Goal: Task Accomplishment & Management: Complete application form

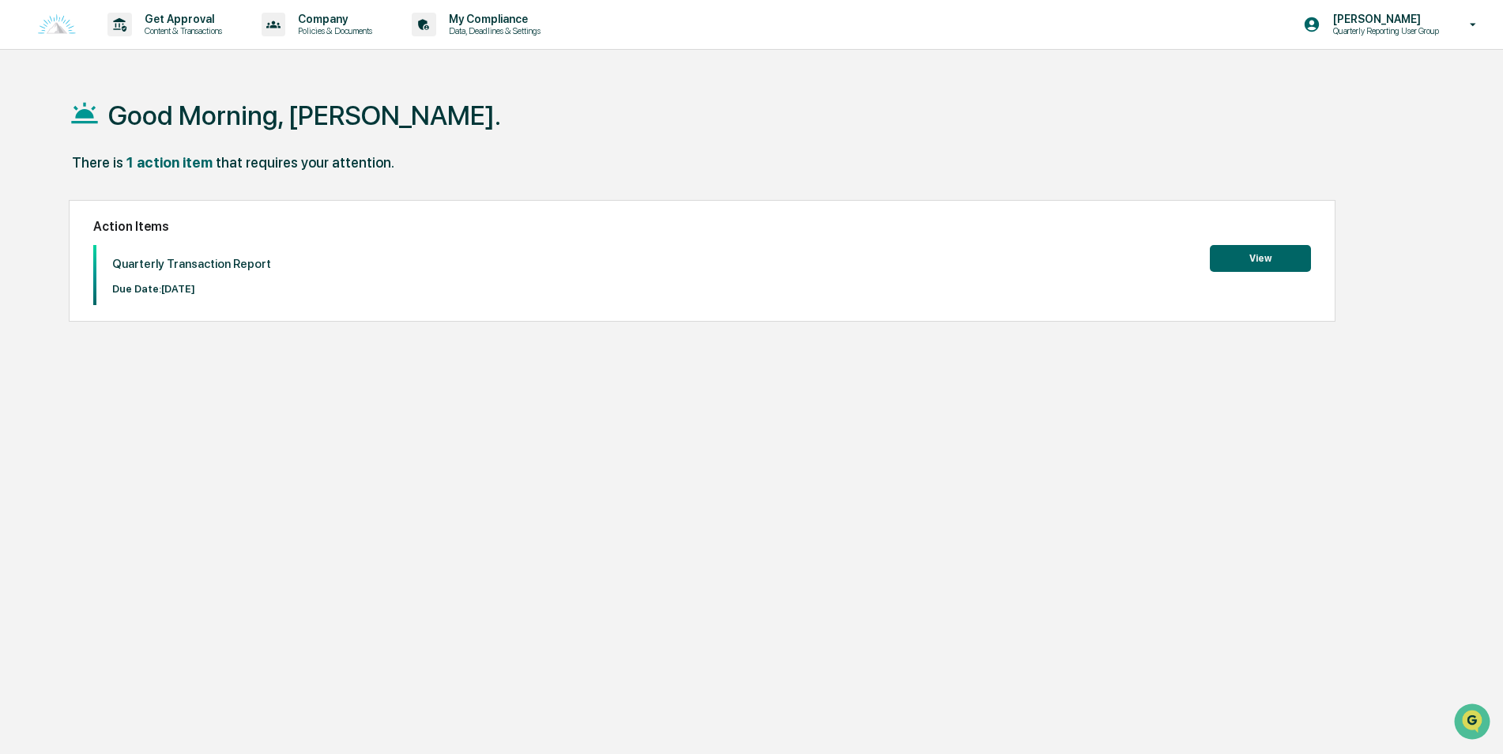
click at [1264, 259] on button "View" at bounding box center [1260, 258] width 101 height 27
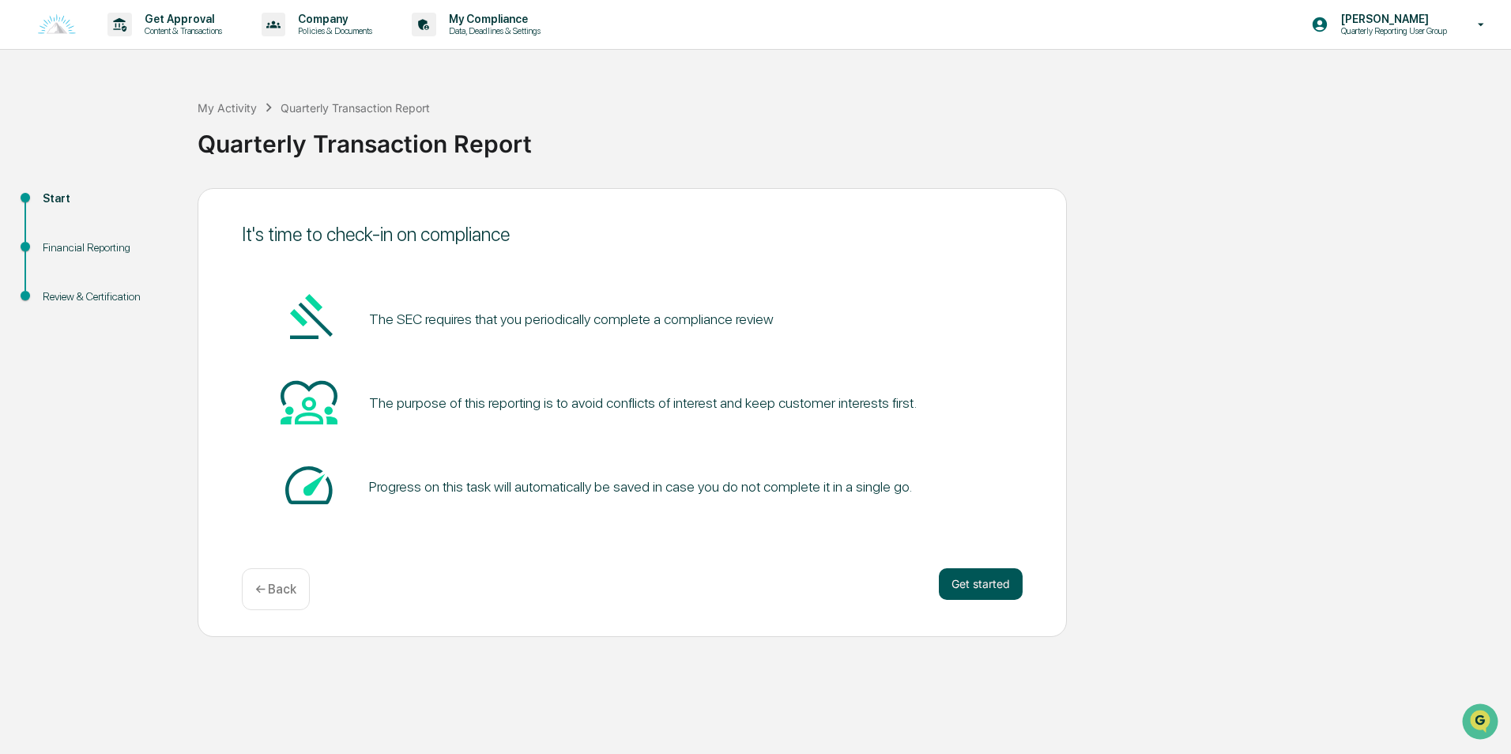
click at [996, 577] on button "Get started" at bounding box center [981, 584] width 84 height 32
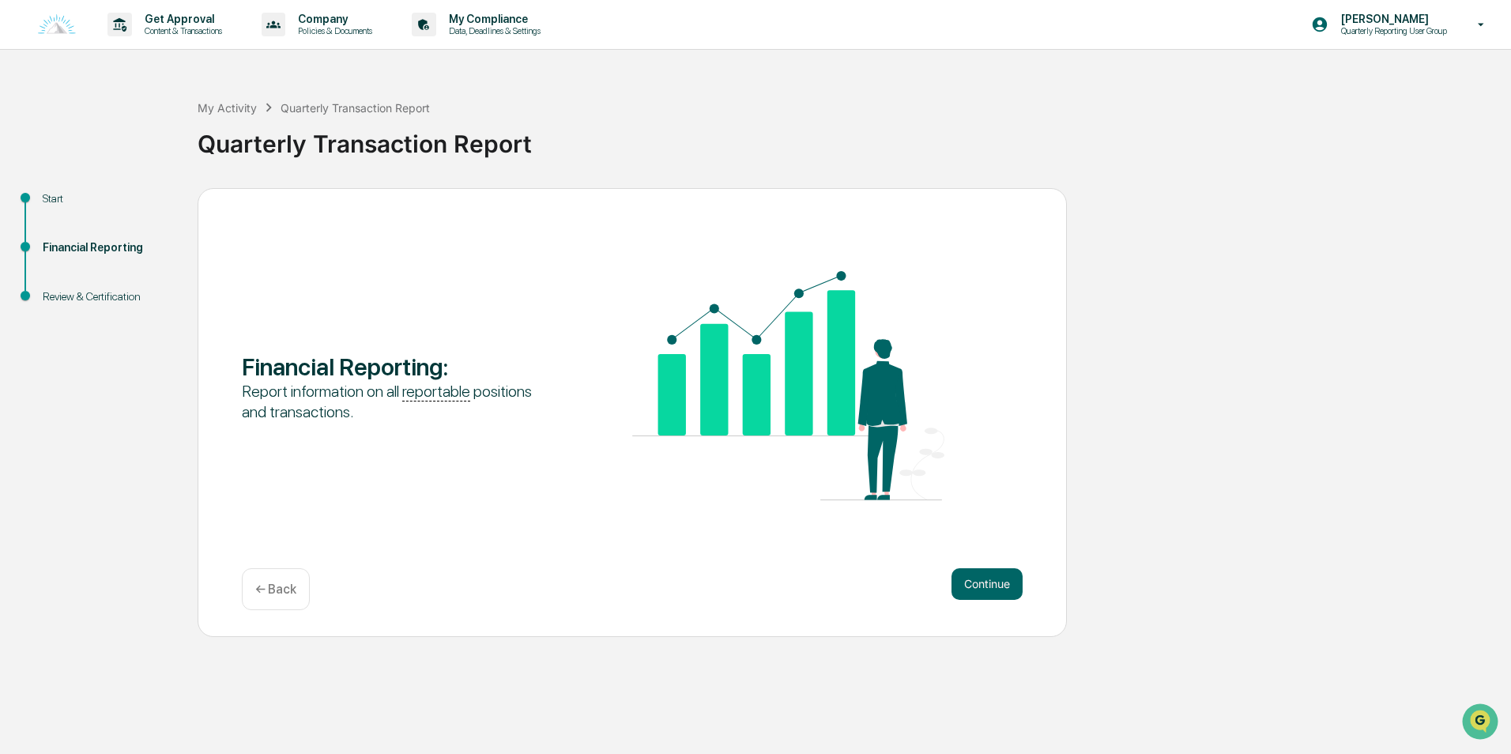
click at [996, 577] on button "Continue" at bounding box center [986, 584] width 71 height 32
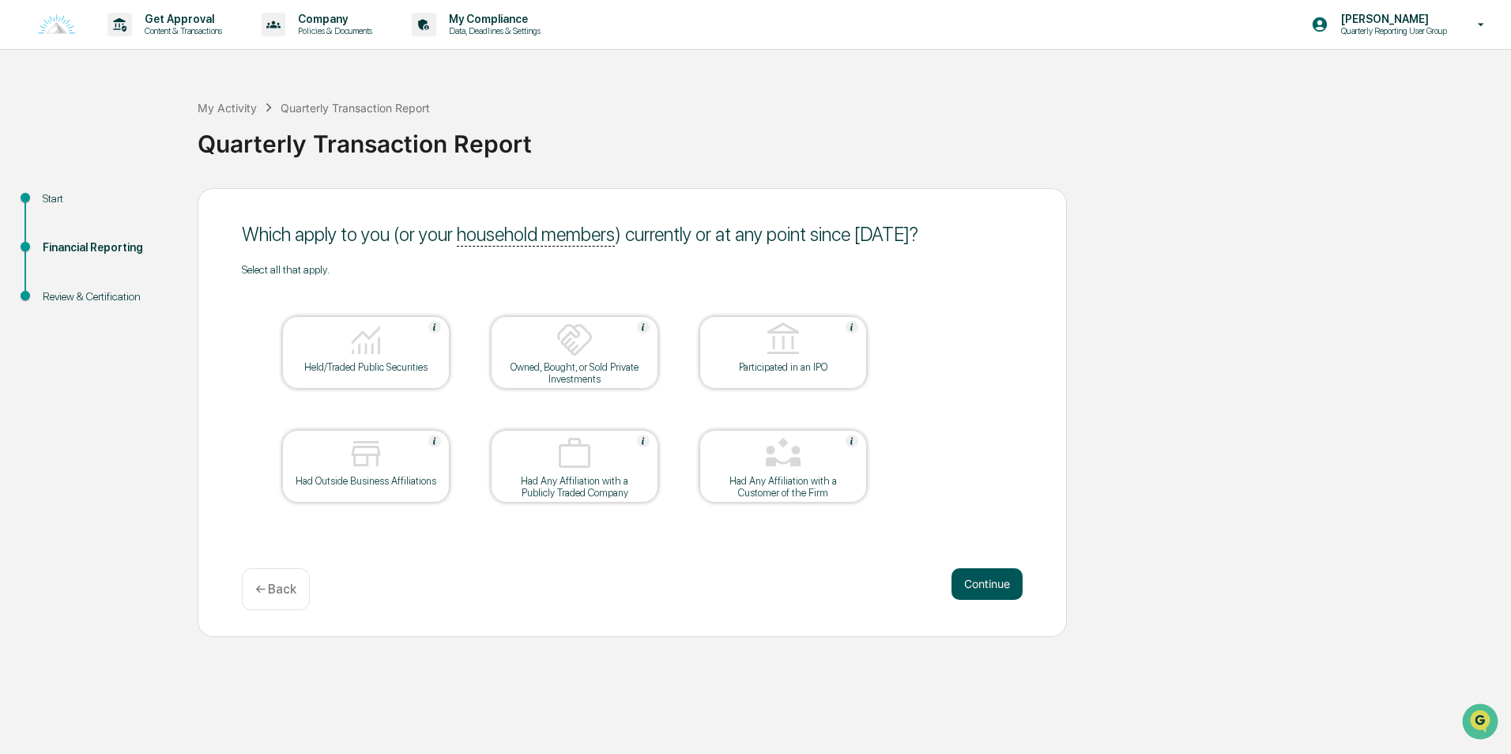
click at [985, 591] on button "Continue" at bounding box center [986, 584] width 71 height 32
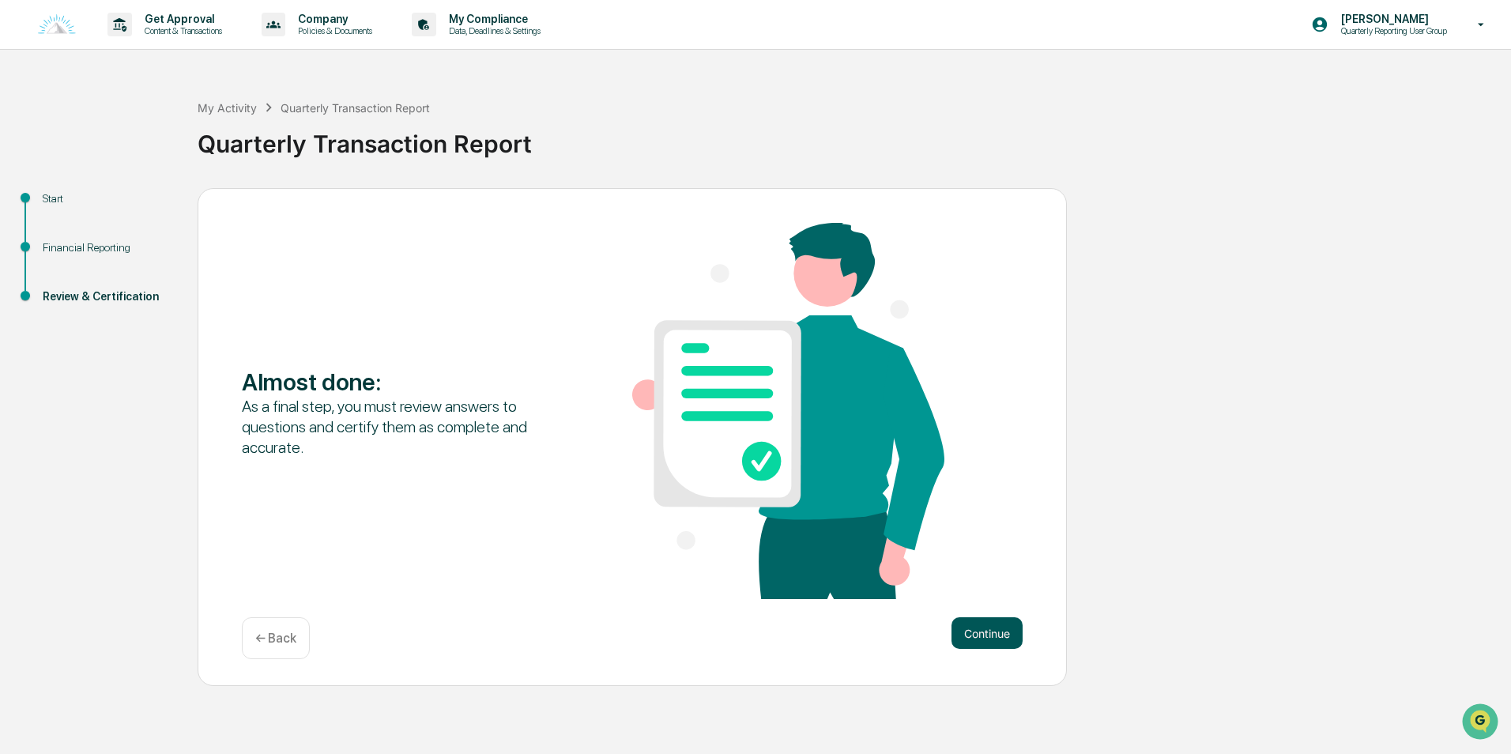
click at [973, 623] on button "Continue" at bounding box center [986, 633] width 71 height 32
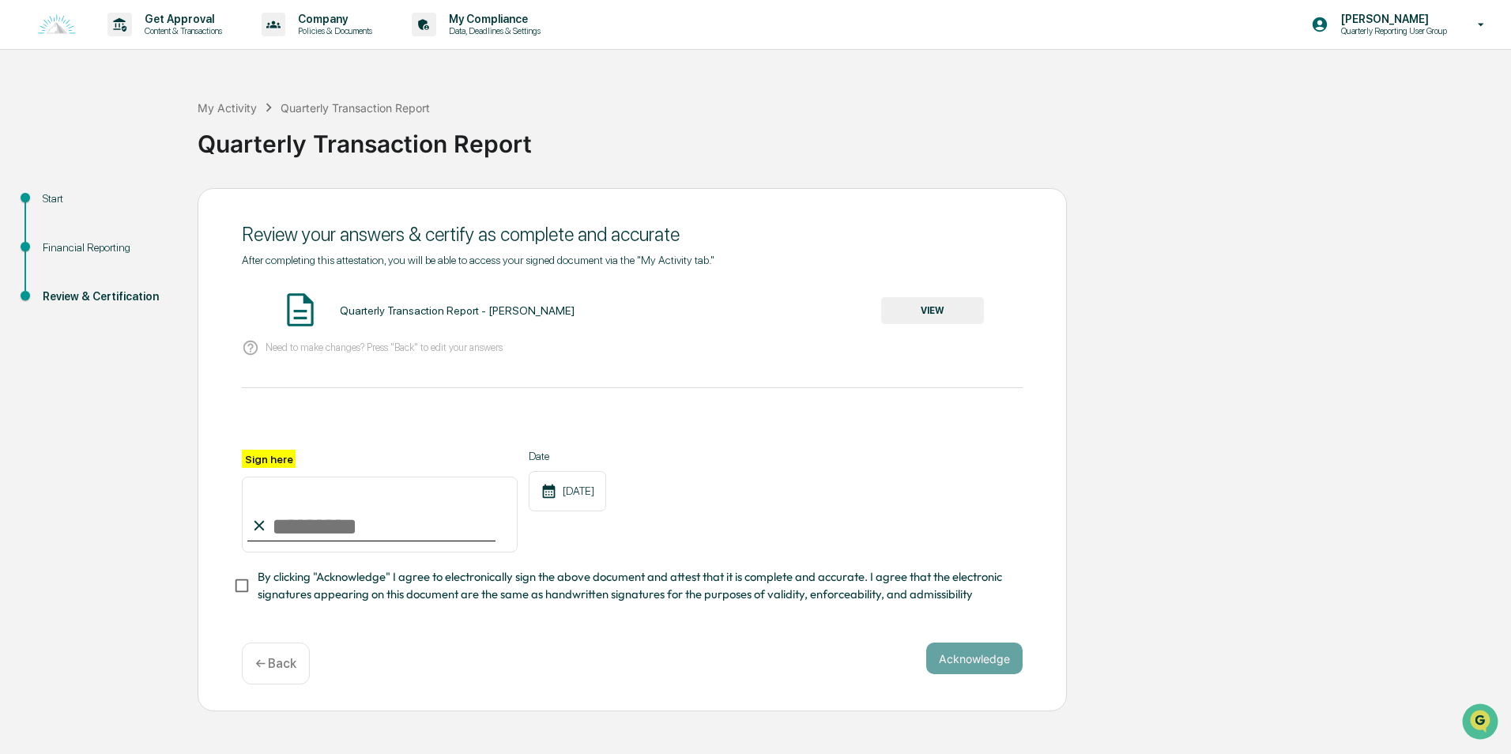
click at [361, 516] on input "Sign here" at bounding box center [380, 515] width 276 height 76
type input "**********"
click at [959, 650] on button "Acknowledge" at bounding box center [974, 658] width 96 height 32
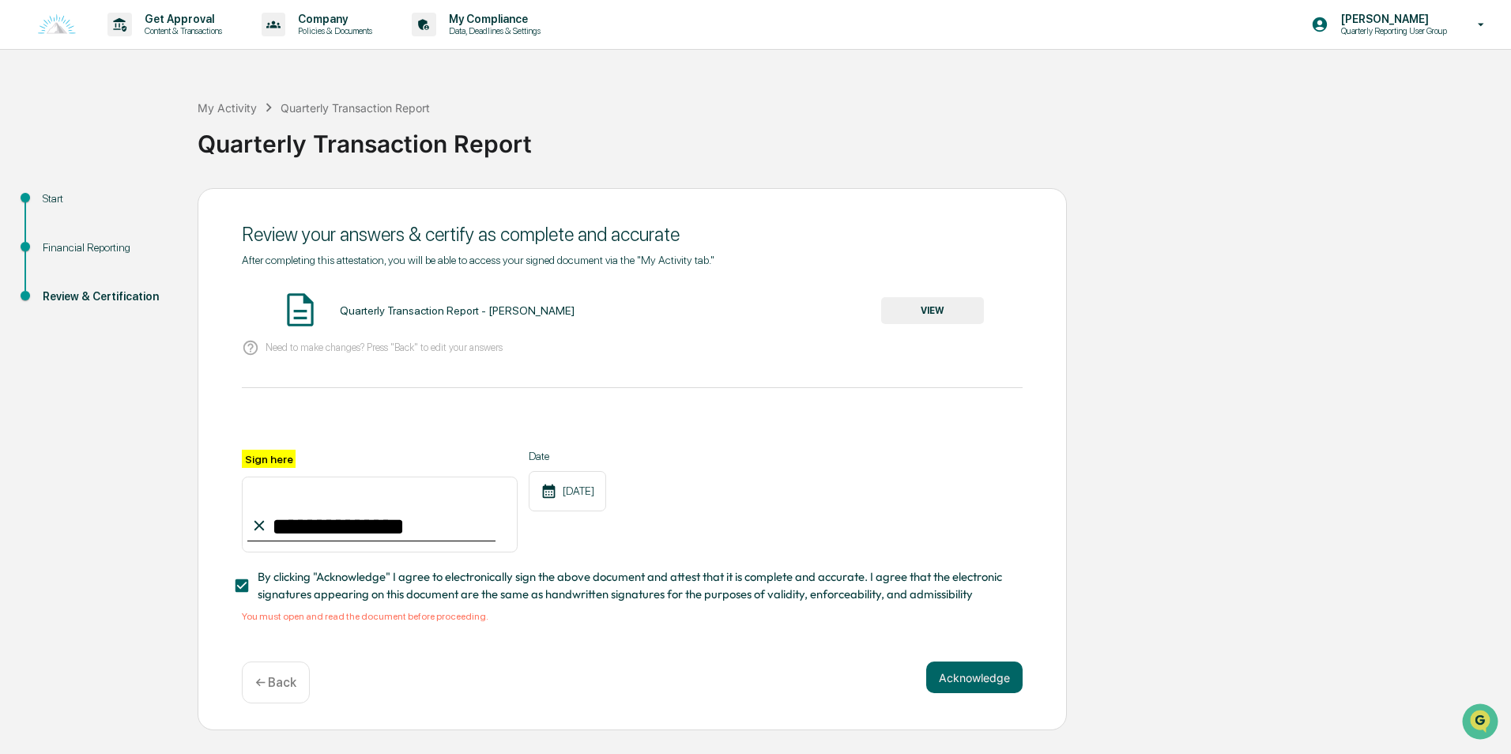
click at [937, 305] on button "VIEW" at bounding box center [932, 310] width 103 height 27
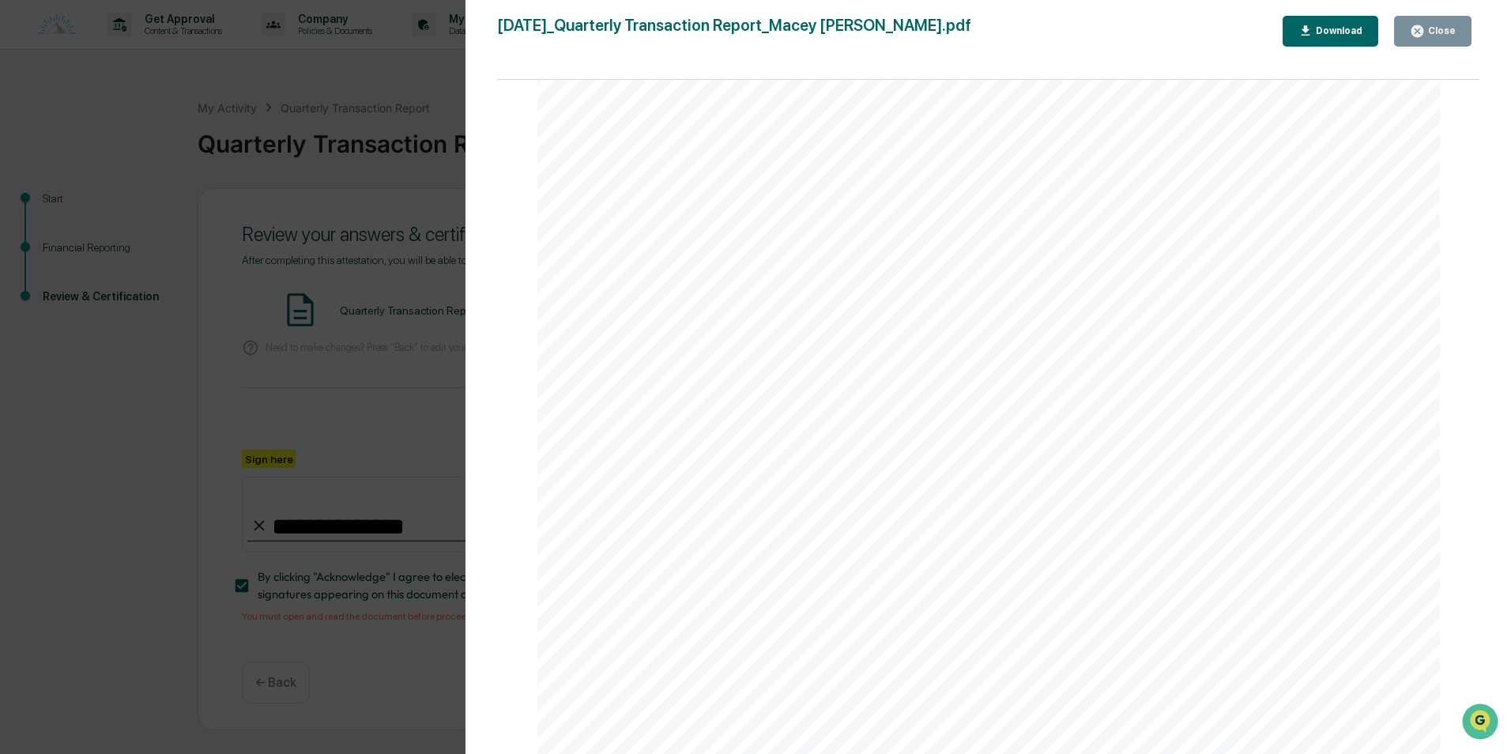
scroll to position [1968, 0]
click at [361, 425] on div "Version History [DATE] 01:03 PM [PERSON_NAME] [DATE]_Quarterly Transaction Repo…" at bounding box center [755, 377] width 1511 height 754
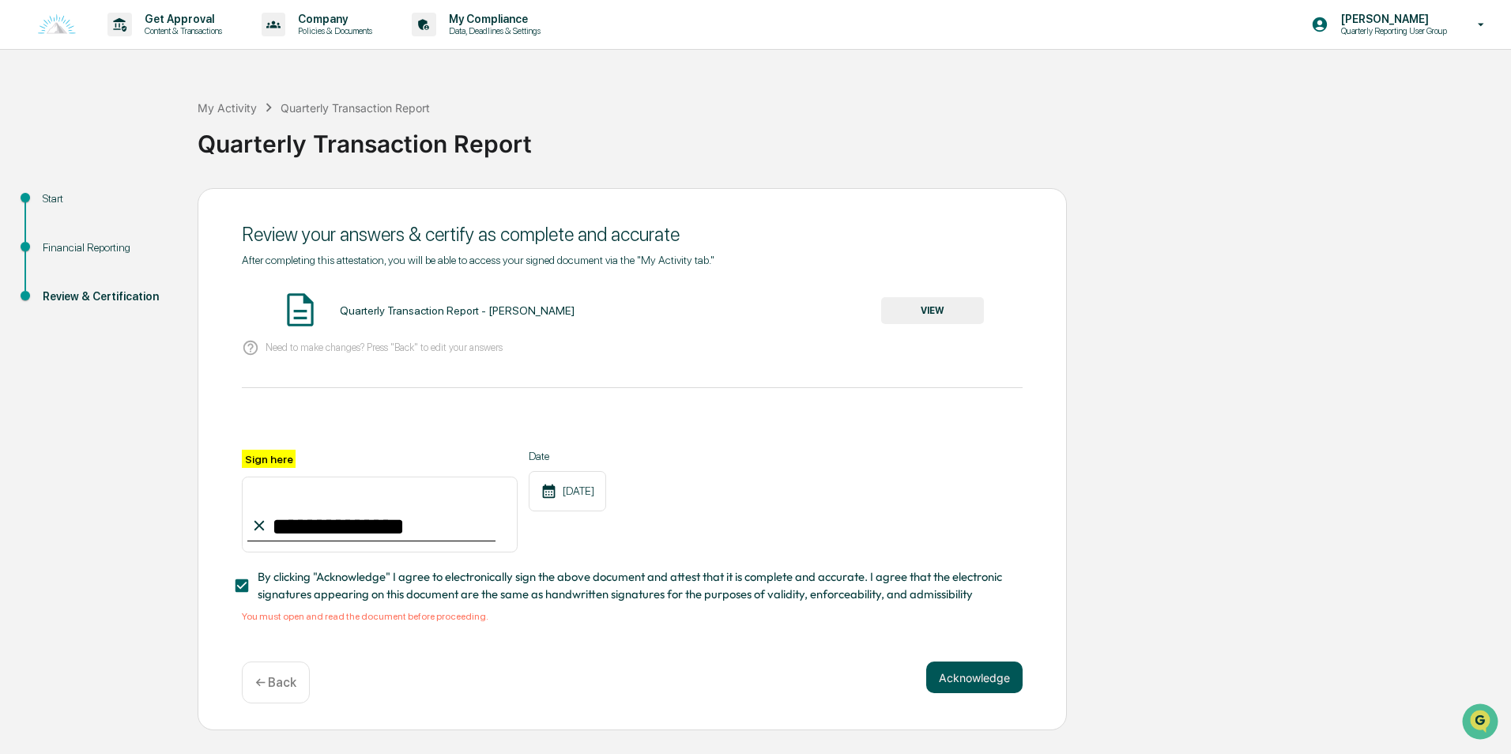
click at [963, 672] on button "Acknowledge" at bounding box center [974, 677] width 96 height 32
